Goal: Information Seeking & Learning: Find specific page/section

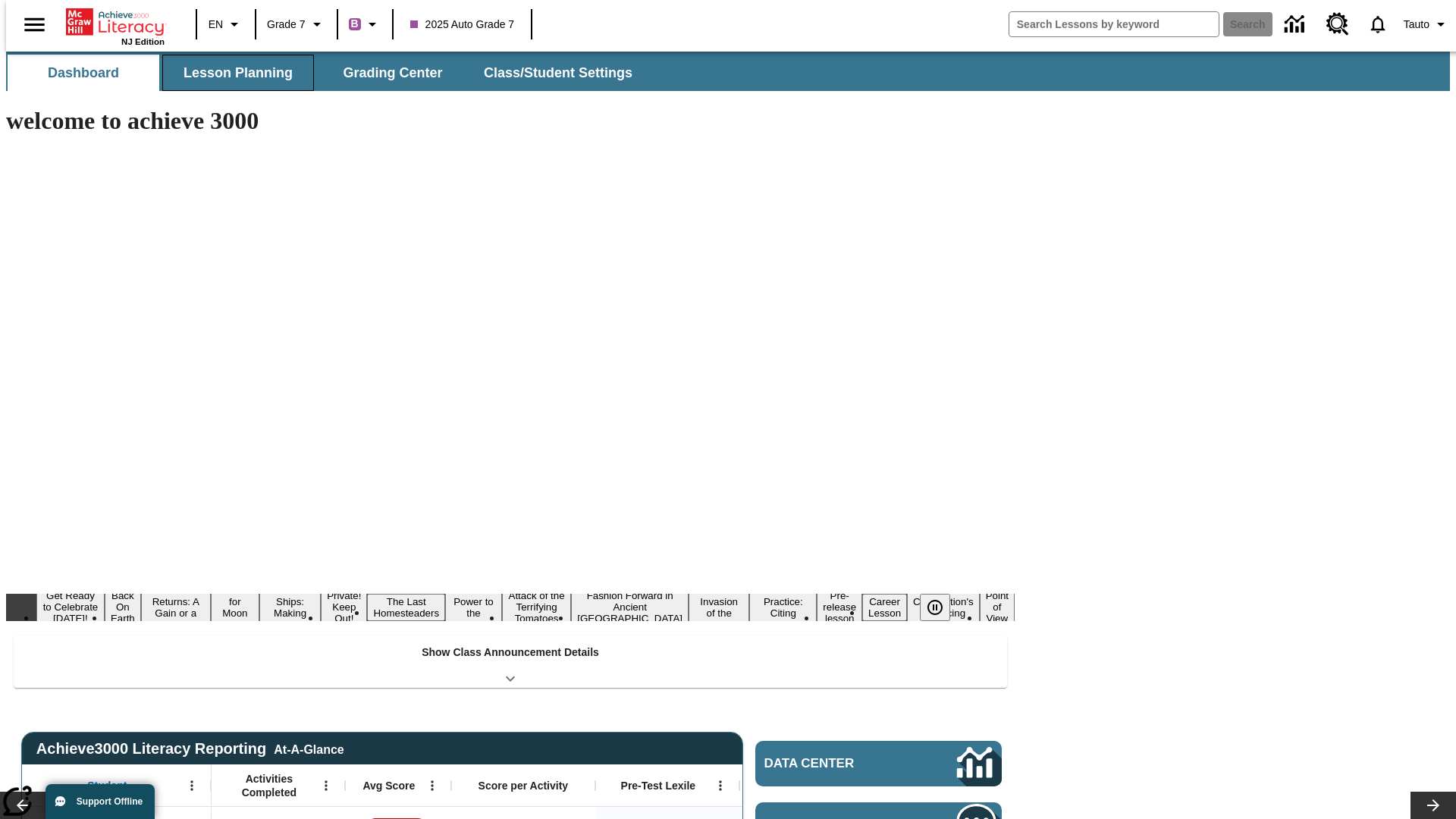
click at [232, 73] on button "Lesson Planning" at bounding box center [238, 73] width 152 height 37
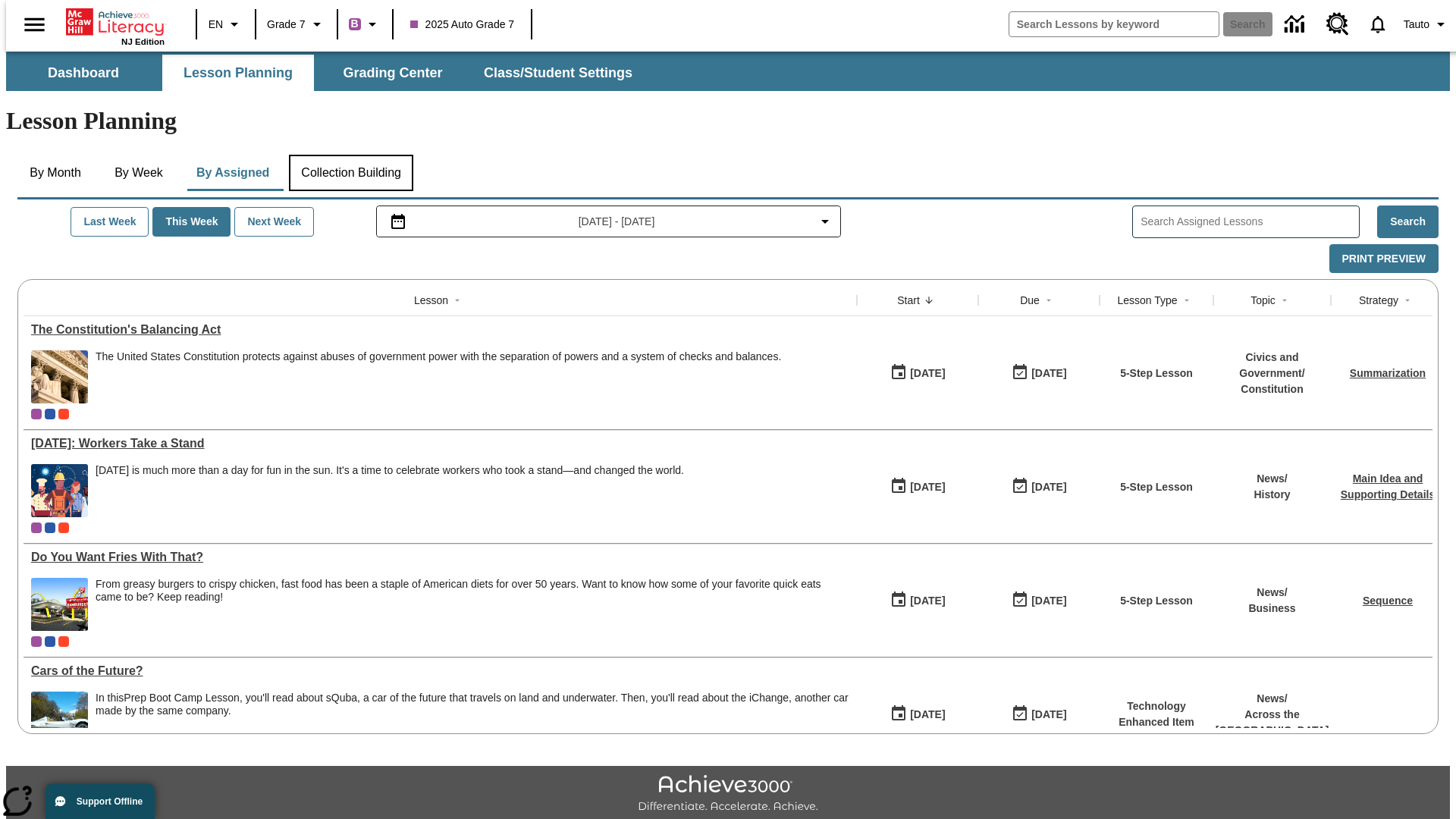
click at [350, 154] on button "Collection Building" at bounding box center [351, 172] width 124 height 37
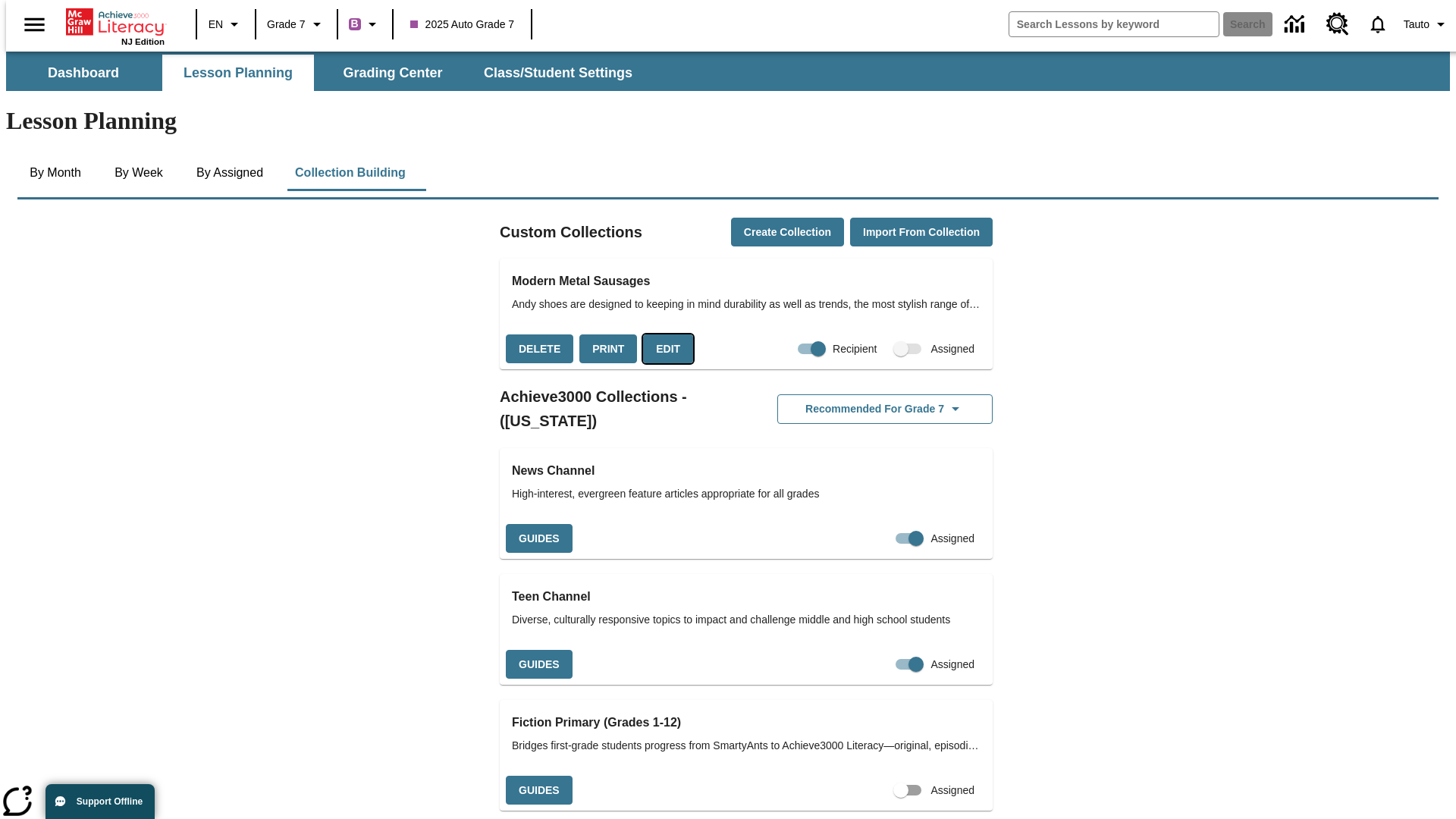
click at [662, 334] on button "Edit" at bounding box center [667, 349] width 50 height 29
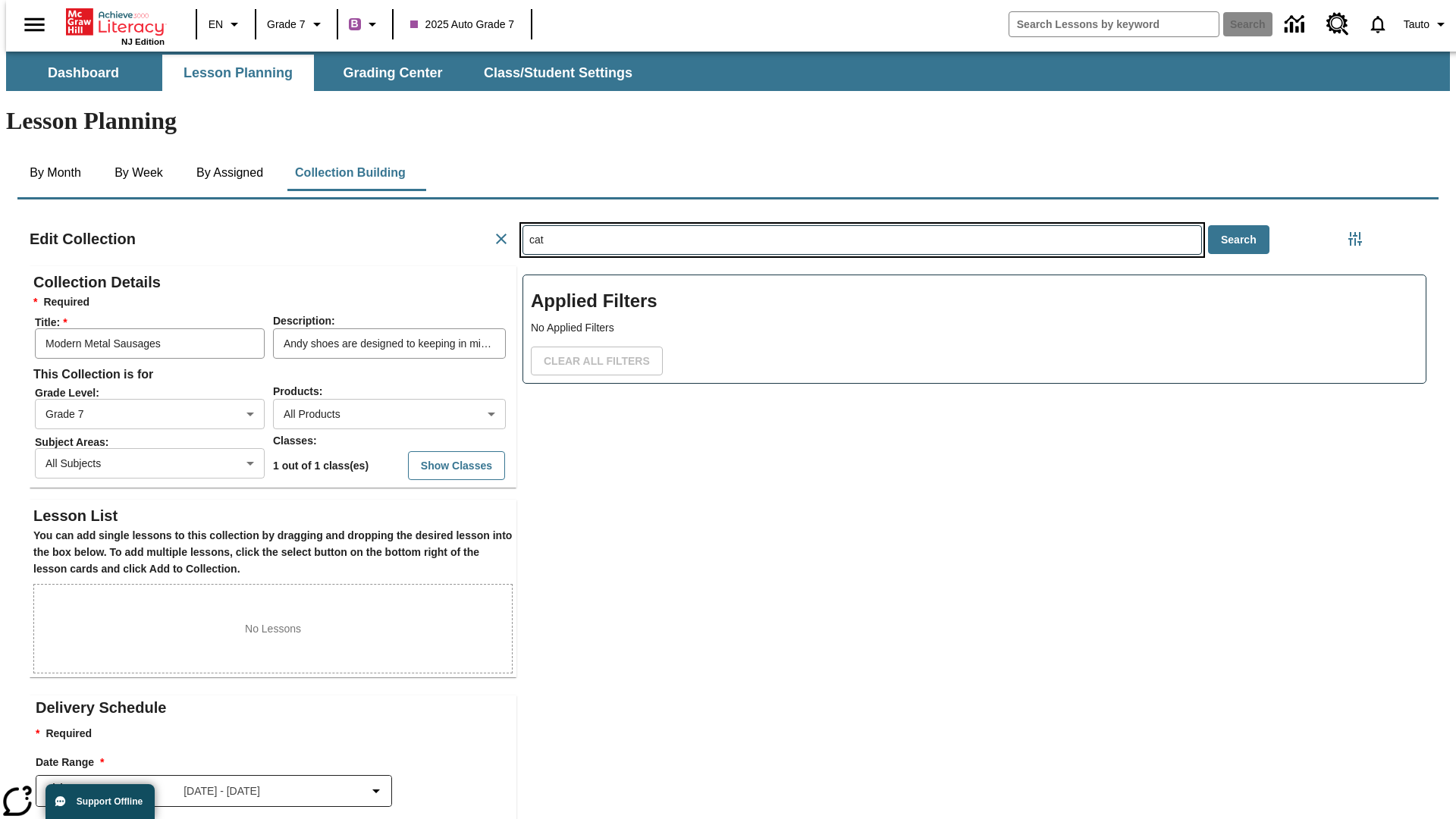
scroll to position [1, 1]
type input "cat"
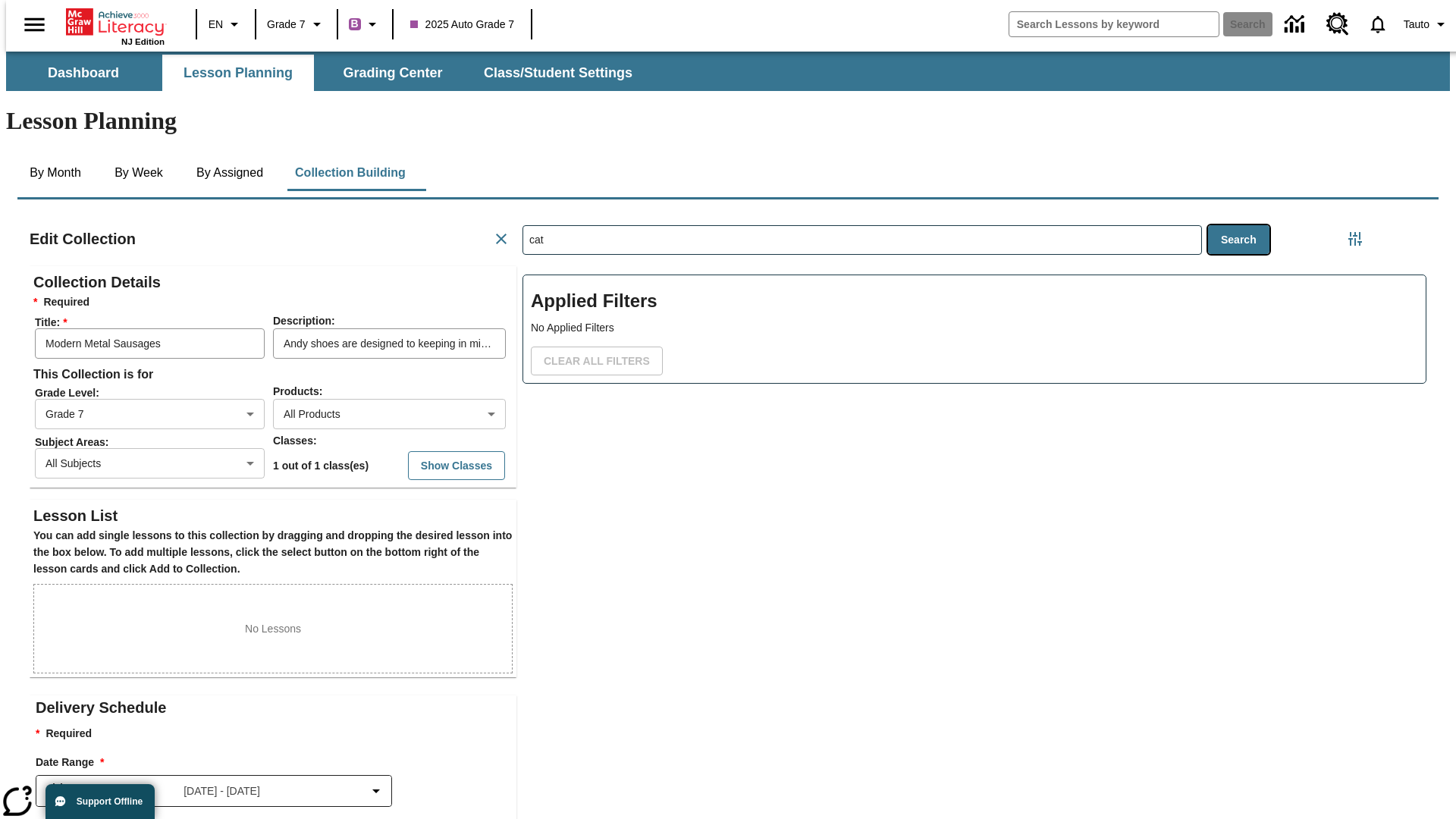
click at [1241, 225] on button "Search" at bounding box center [1238, 240] width 61 height 29
